Goal: Information Seeking & Learning: Learn about a topic

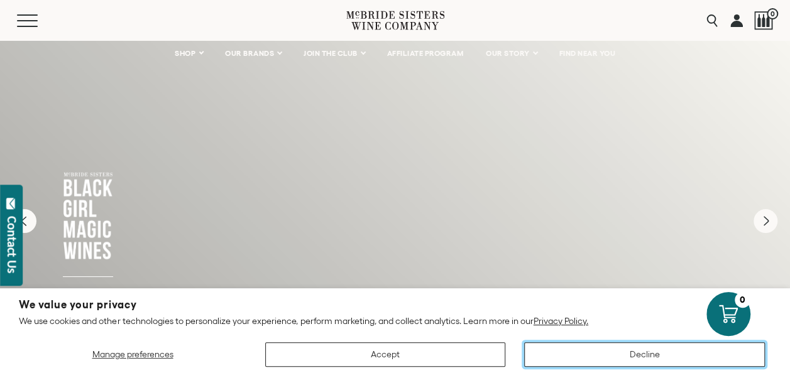
click at [648, 359] on button "Decline" at bounding box center [644, 354] width 241 height 24
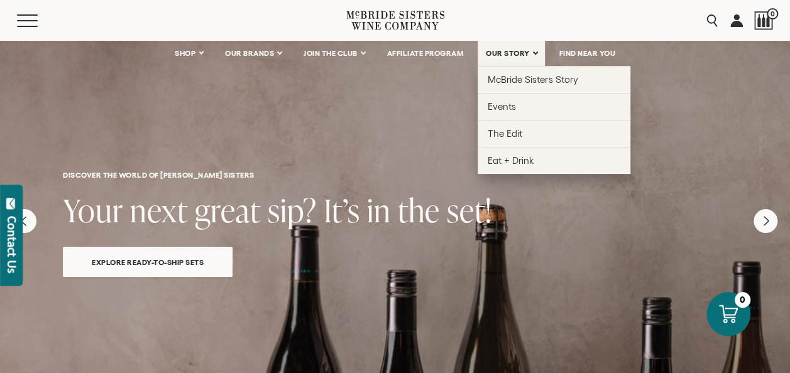
click at [518, 53] on span "OUR STORY" at bounding box center [508, 53] width 44 height 9
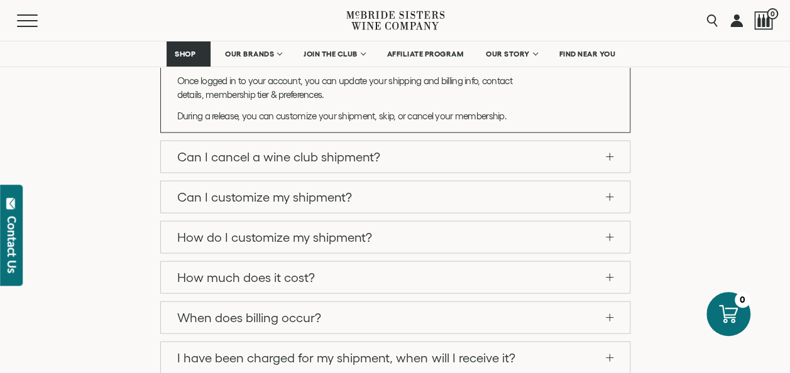
scroll to position [1178, 0]
